Goal: Information Seeking & Learning: Learn about a topic

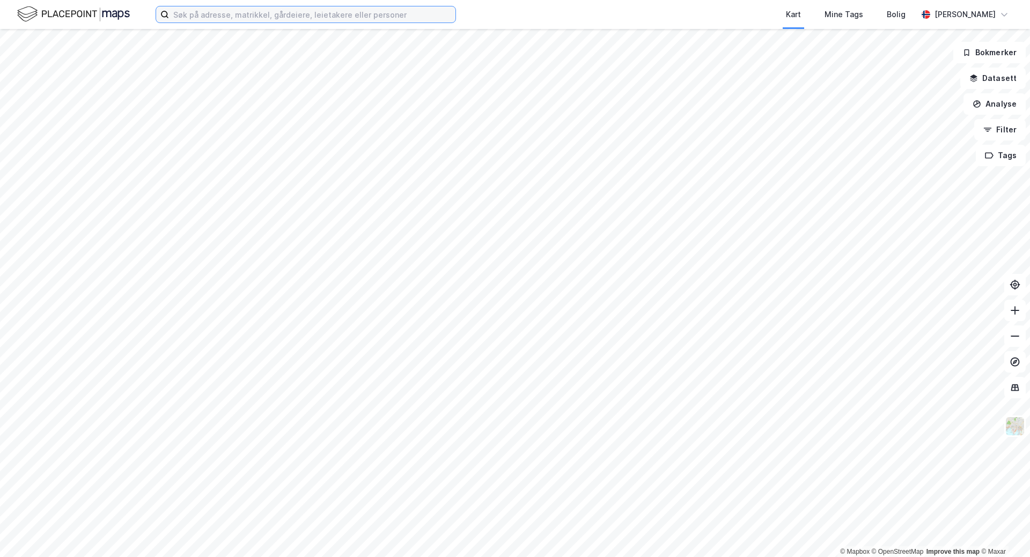
click at [220, 12] on input at bounding box center [312, 14] width 286 height 16
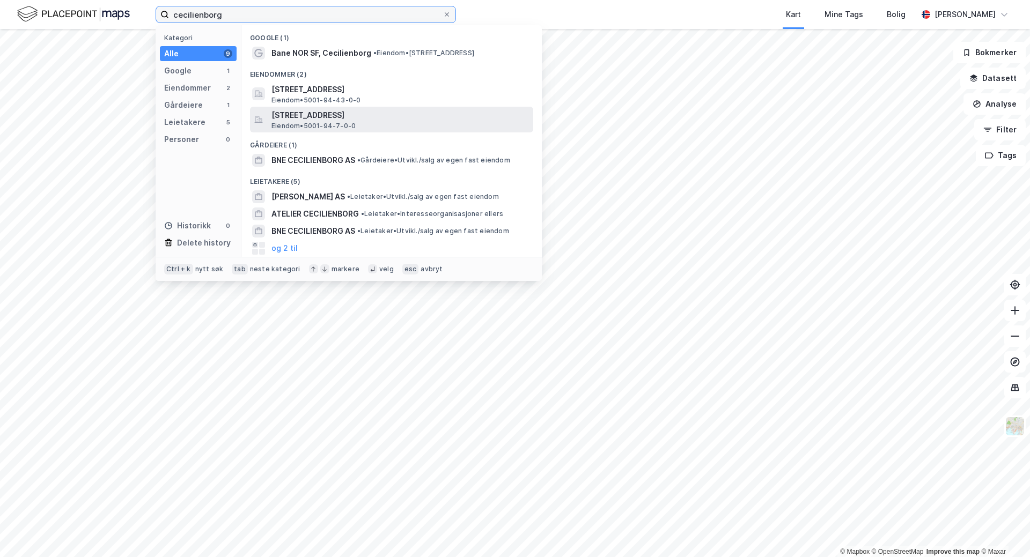
type input "cecilienborg"
click at [295, 119] on span "[STREET_ADDRESS]" at bounding box center [399, 115] width 257 height 13
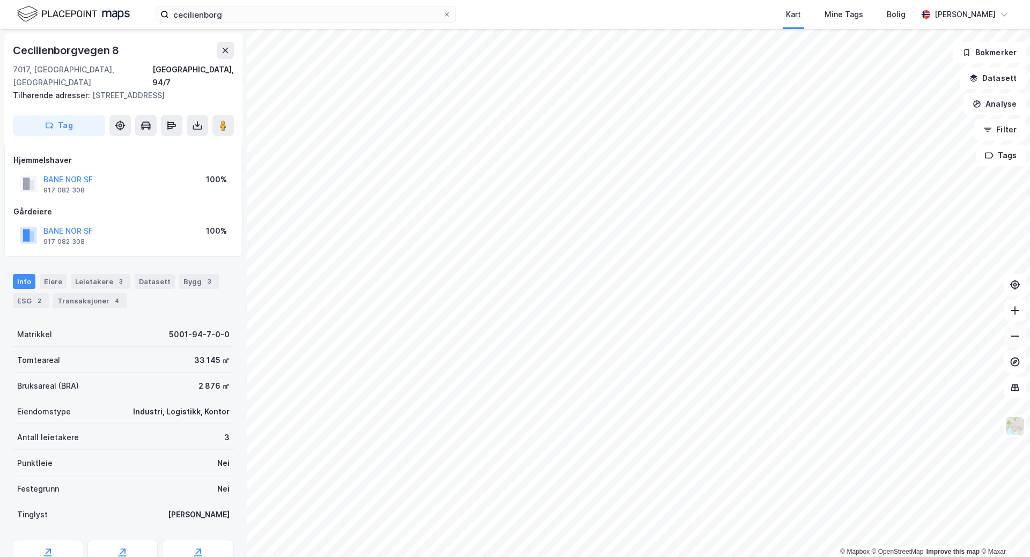
click at [1012, 335] on icon at bounding box center [1014, 336] width 11 height 11
click at [1012, 311] on icon at bounding box center [1014, 310] width 11 height 11
click at [1013, 312] on icon at bounding box center [1014, 310] width 11 height 11
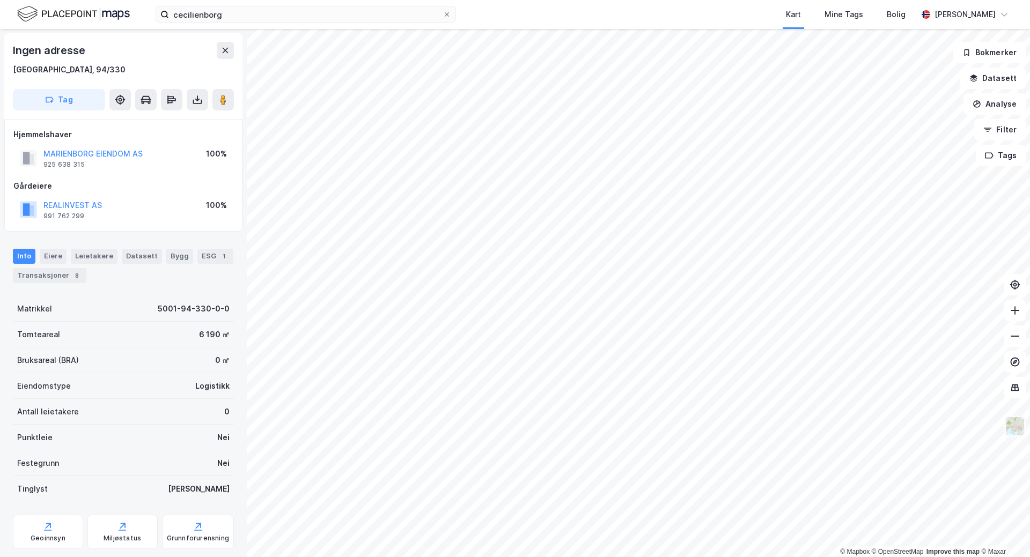
click at [1014, 424] on img at bounding box center [1014, 426] width 20 height 20
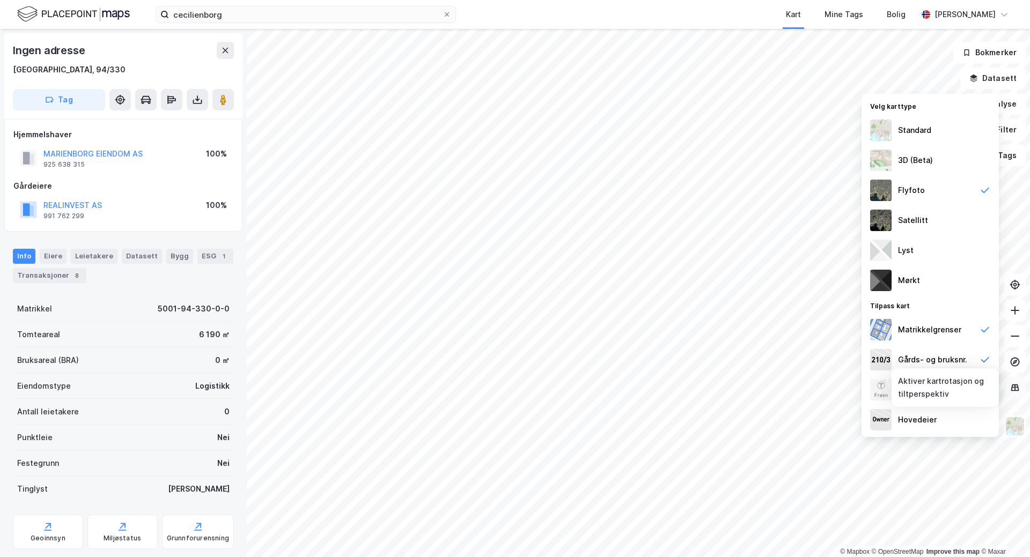
click at [1014, 384] on icon at bounding box center [1015, 387] width 8 height 7
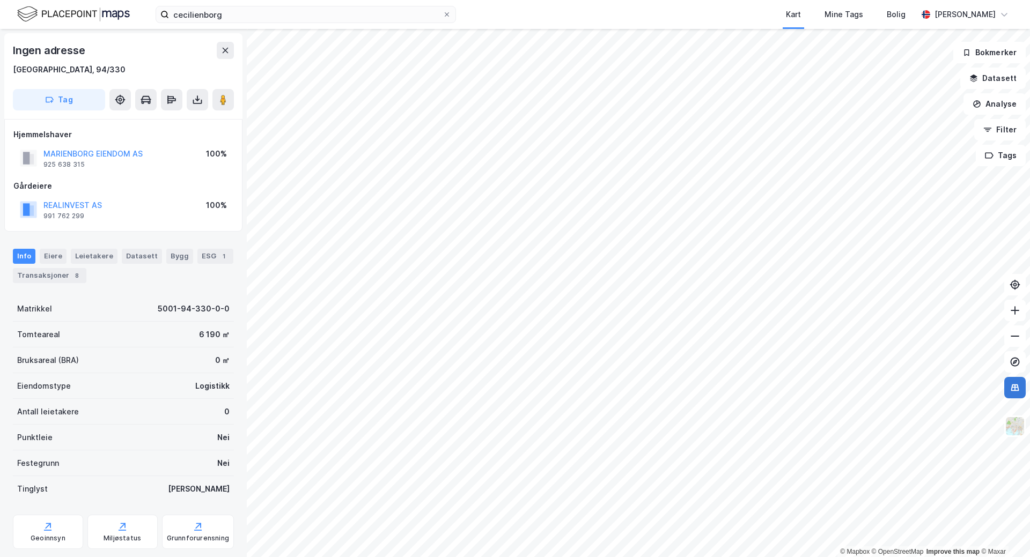
click at [1013, 384] on icon at bounding box center [1014, 387] width 11 height 11
click at [998, 105] on button "Analyse" at bounding box center [994, 103] width 62 height 21
click at [989, 78] on button "Datasett" at bounding box center [992, 78] width 65 height 21
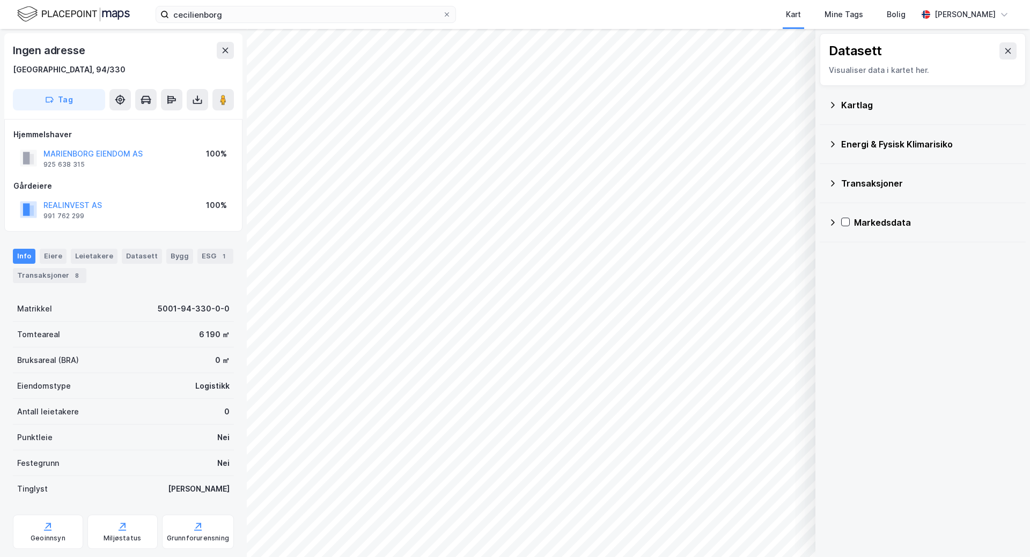
click at [830, 222] on icon at bounding box center [832, 222] width 9 height 9
click at [1003, 47] on icon at bounding box center [1007, 51] width 9 height 9
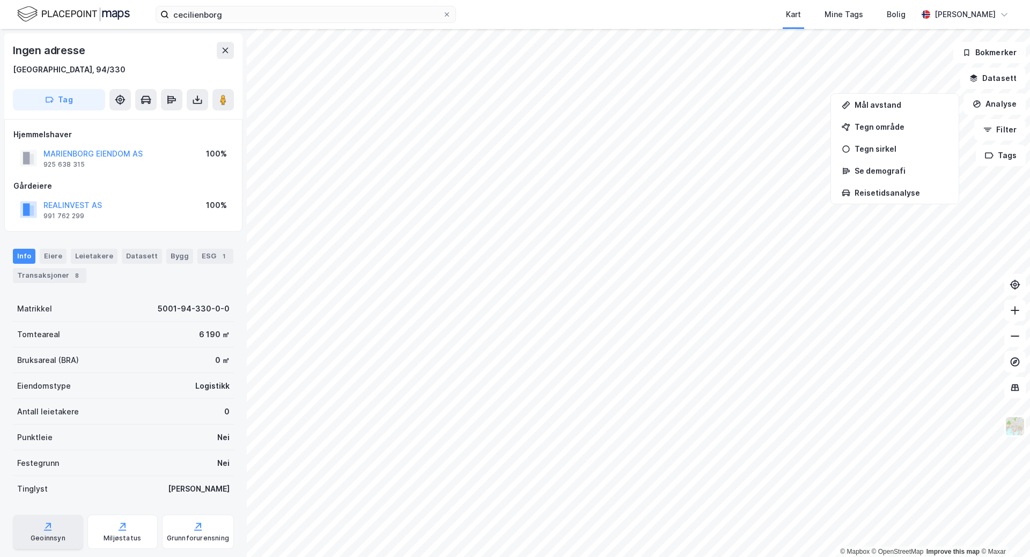
click at [45, 532] on div "Geoinnsyn" at bounding box center [48, 532] width 70 height 34
click at [46, 528] on icon at bounding box center [47, 526] width 11 height 11
